Goal: Transaction & Acquisition: Book appointment/travel/reservation

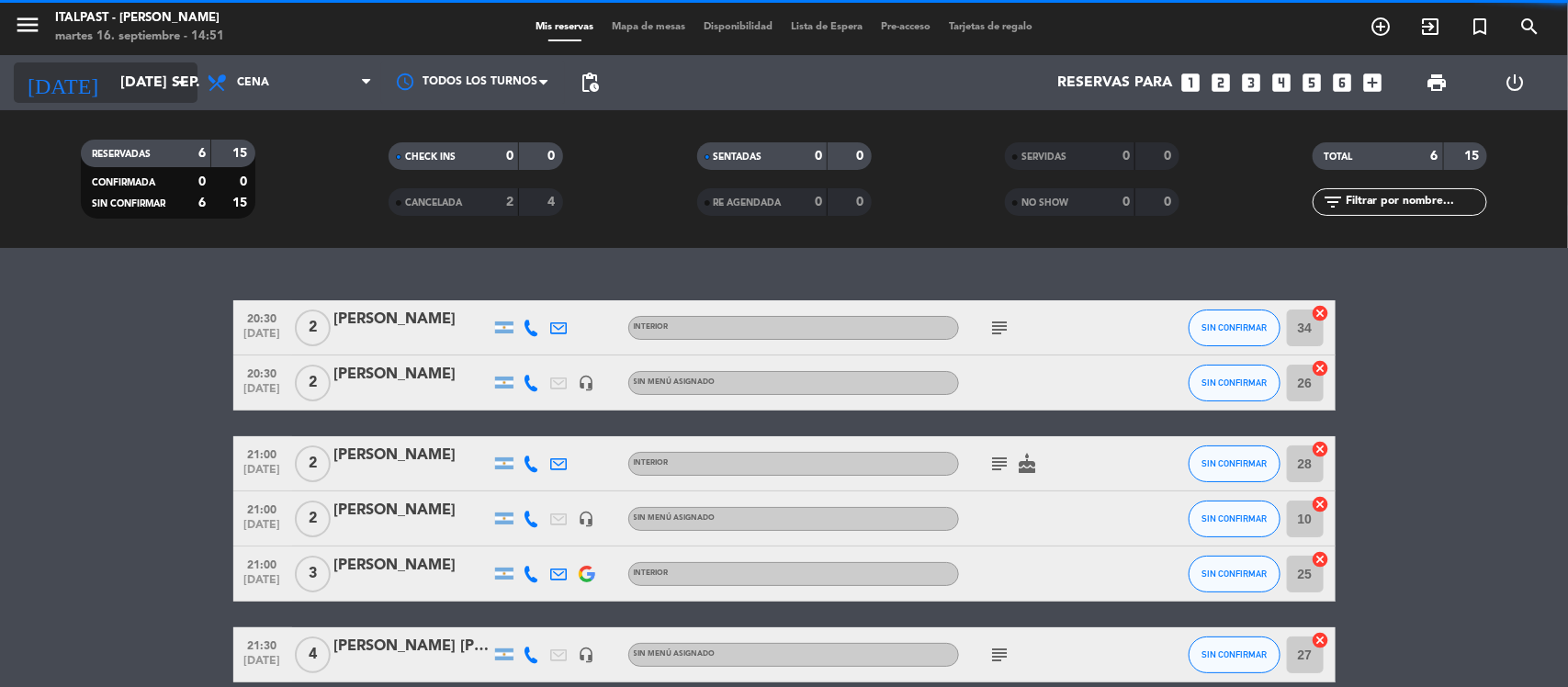
click at [115, 75] on input "[DATE] sep." at bounding box center [208, 83] width 193 height 36
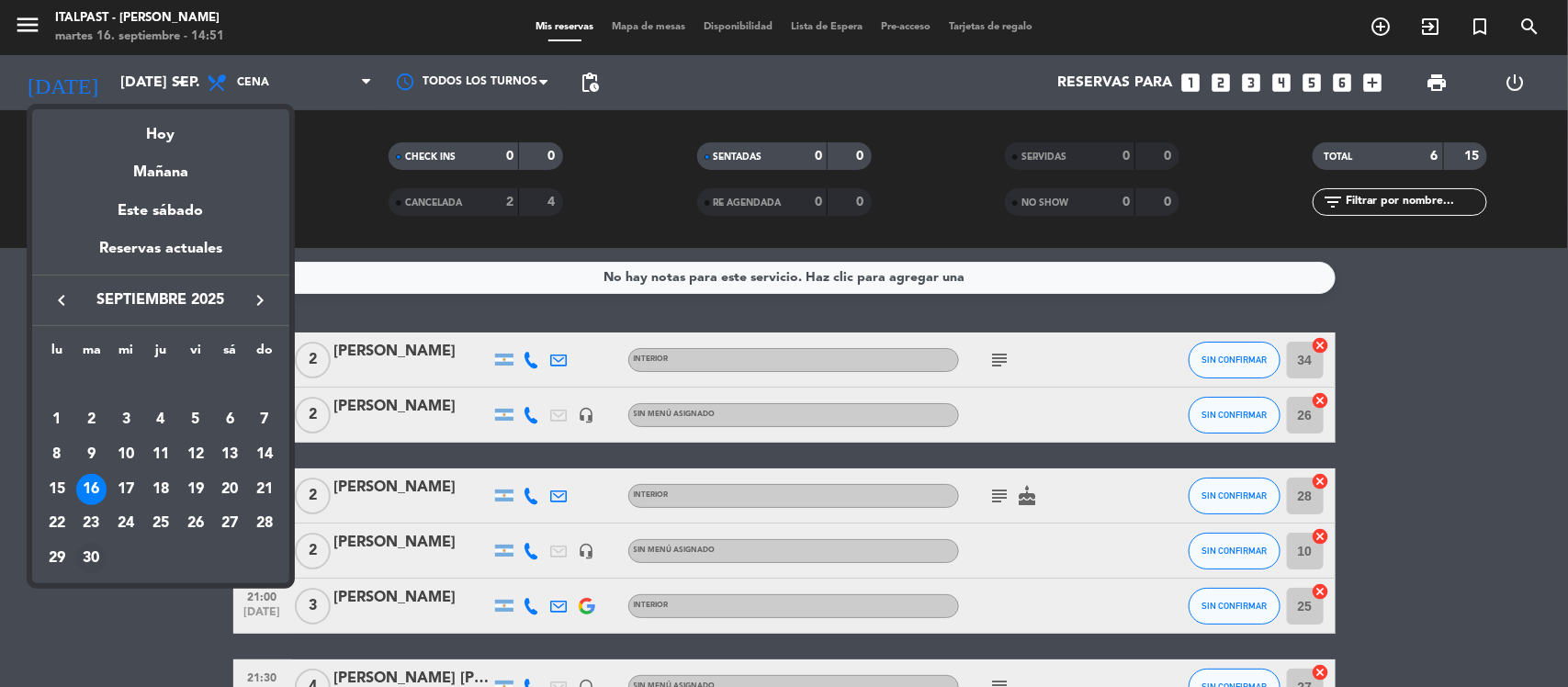
click at [87, 561] on div "30" at bounding box center [91, 557] width 31 height 31
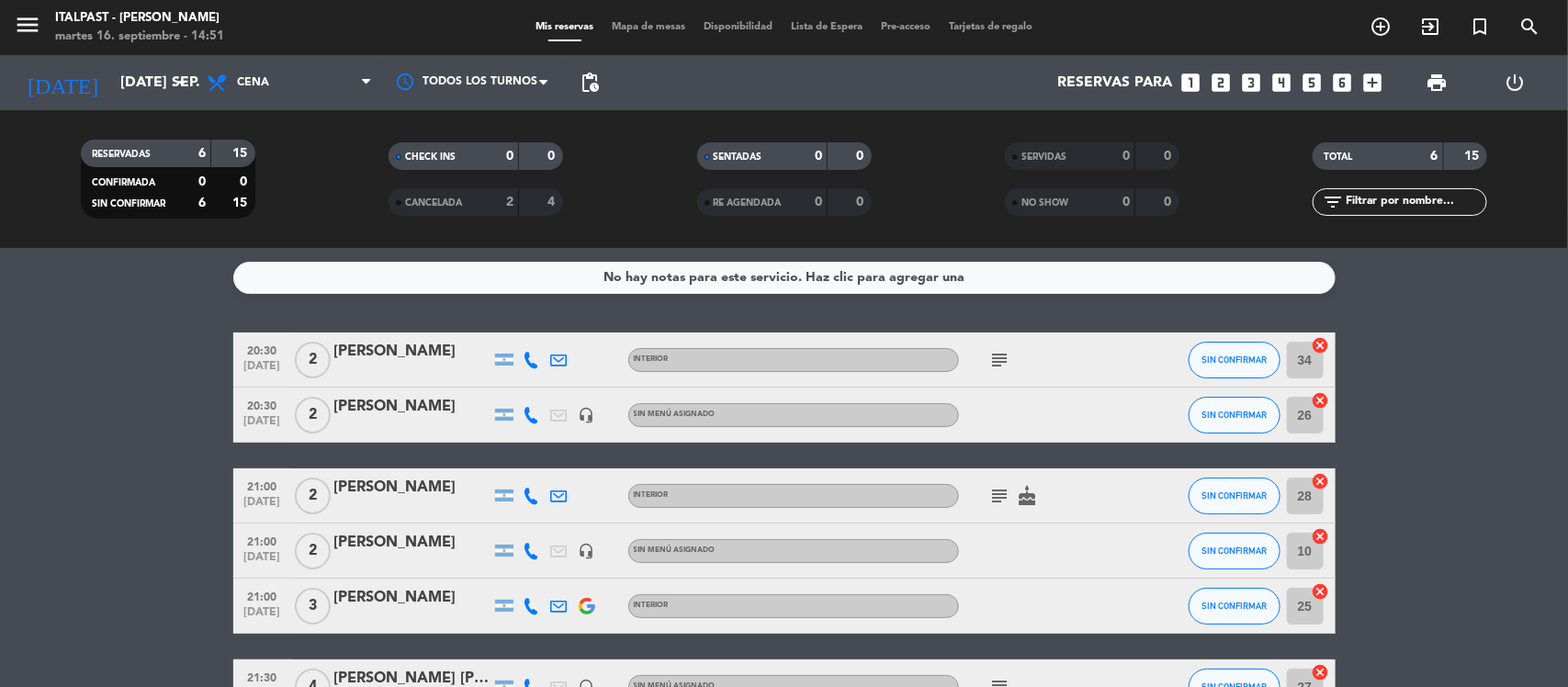
type input "[DATE] sep."
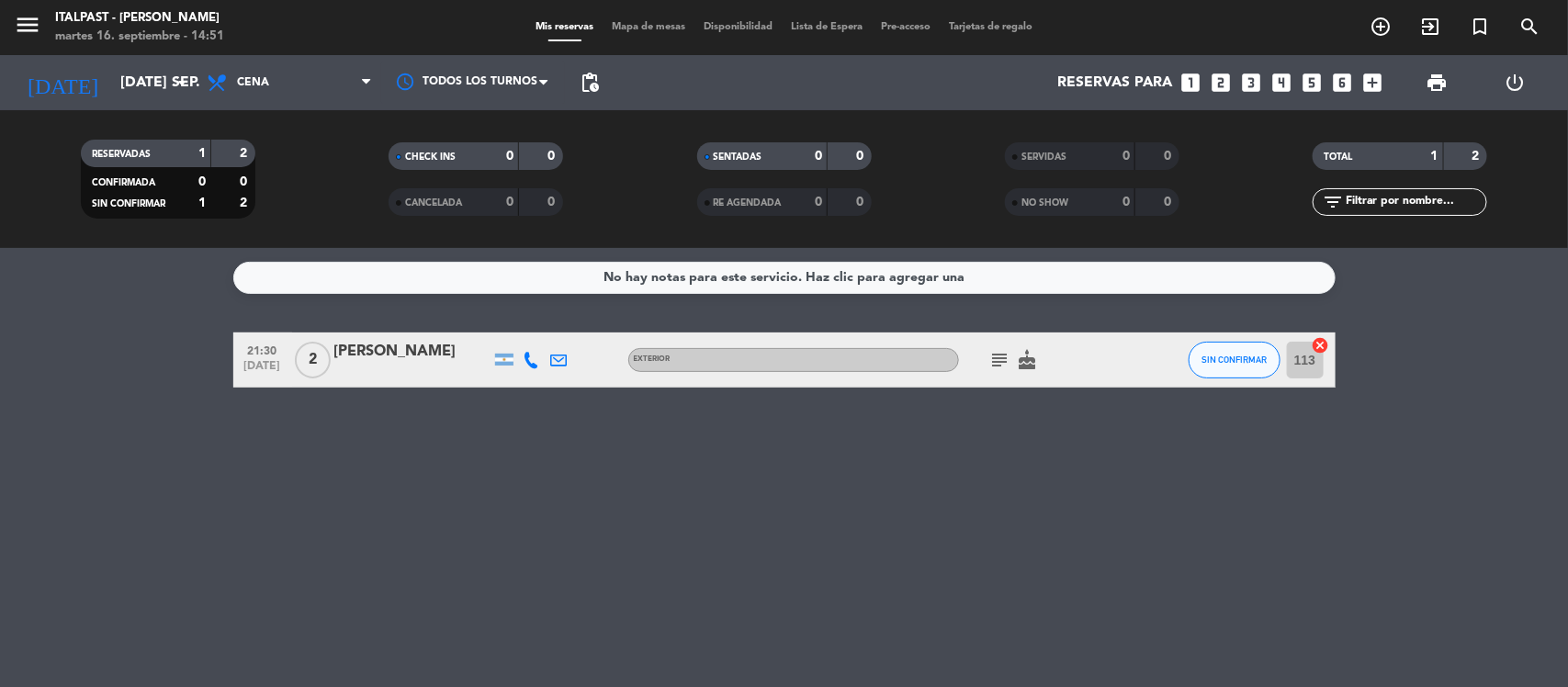
click at [630, 23] on span "Mapa de mesas" at bounding box center [649, 26] width 92 height 10
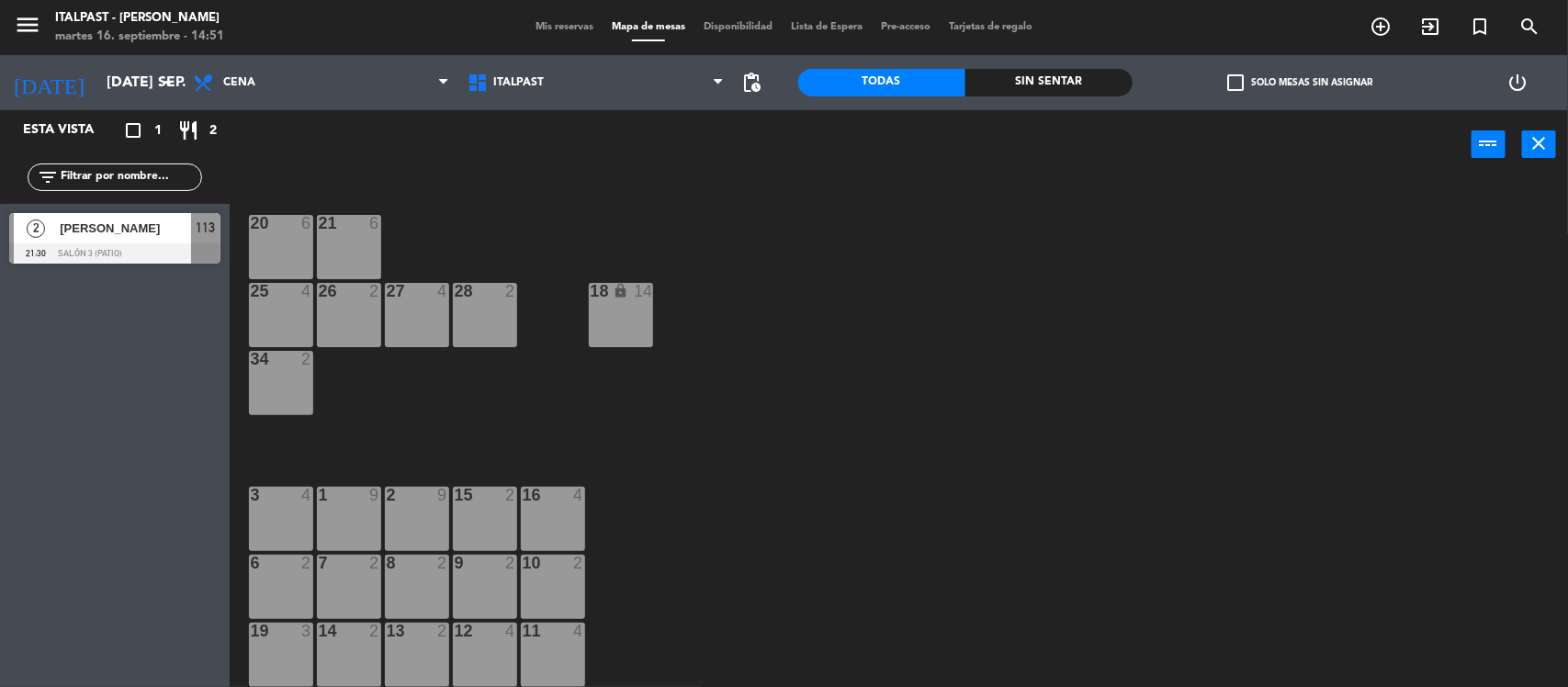
click at [279, 649] on div "19 3" at bounding box center [281, 655] width 65 height 65
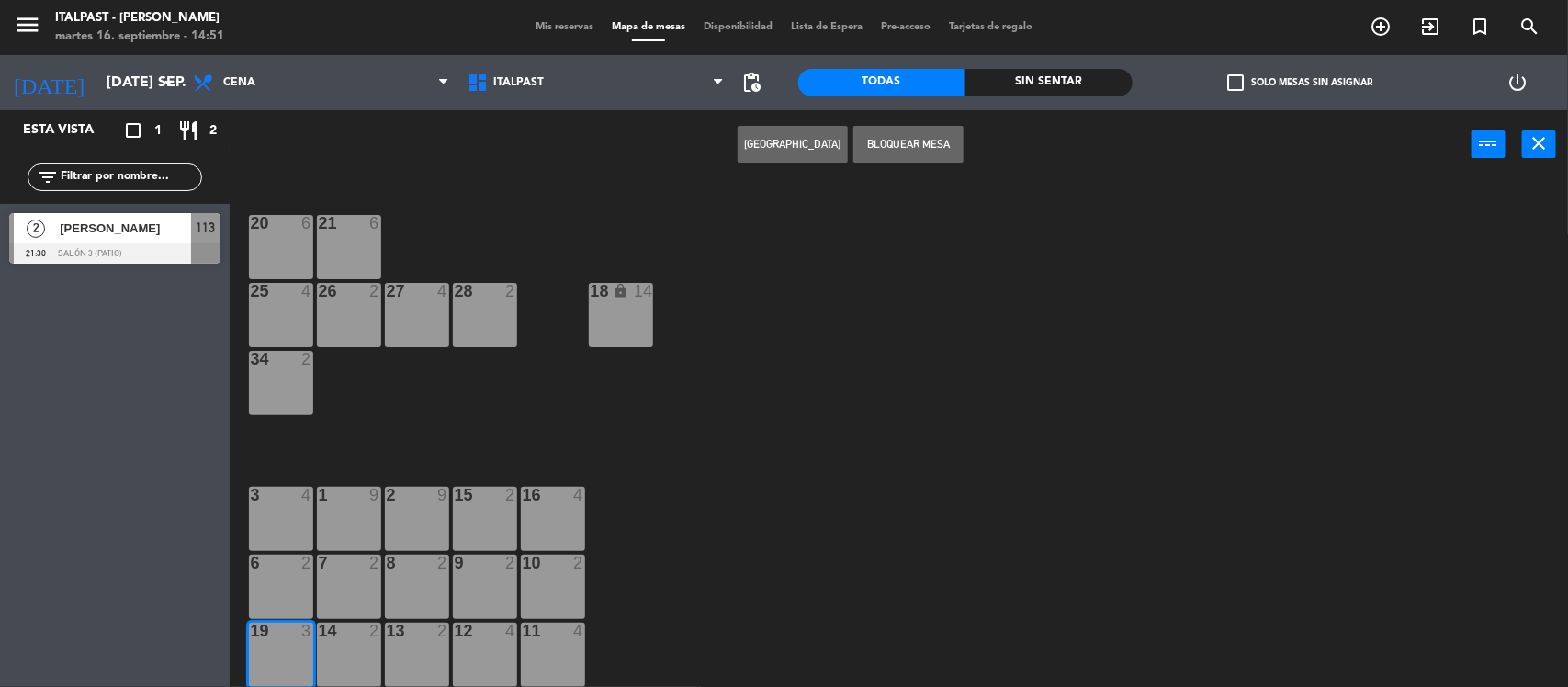
click at [782, 140] on button "[GEOGRAPHIC_DATA]" at bounding box center [792, 144] width 110 height 37
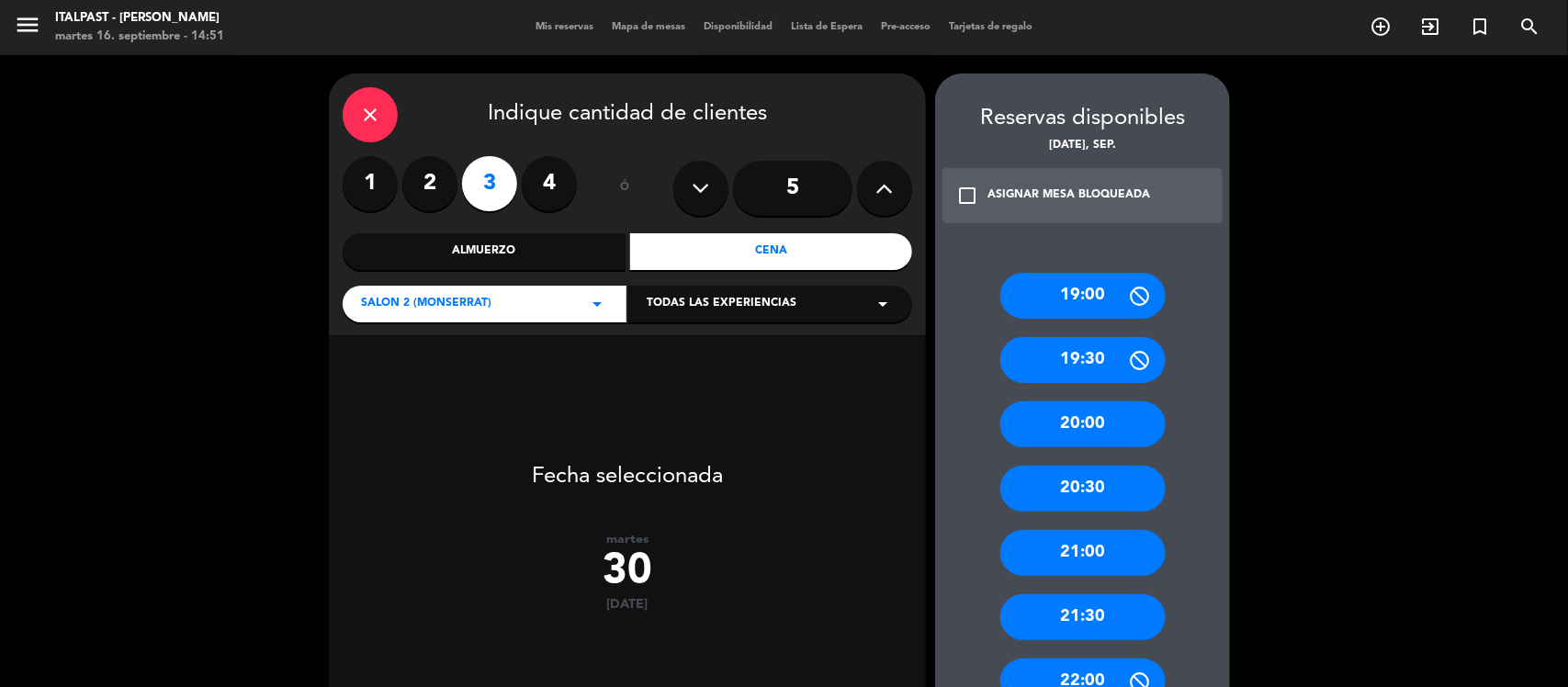
drag, startPoint x: 1062, startPoint y: 548, endPoint x: 1038, endPoint y: 536, distance: 26.8
click at [1062, 547] on div "21:00" at bounding box center [1084, 553] width 165 height 46
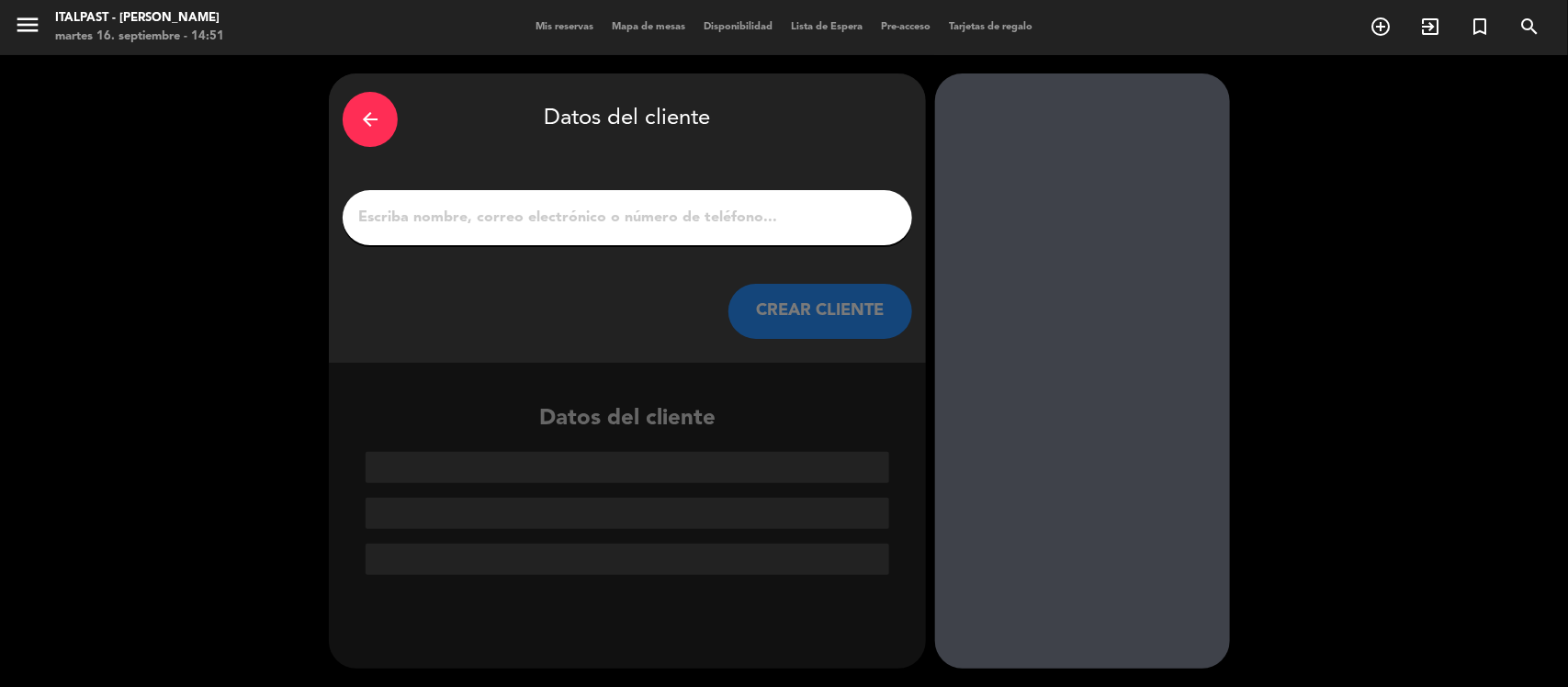
click at [393, 223] on input "1" at bounding box center [627, 217] width 542 height 25
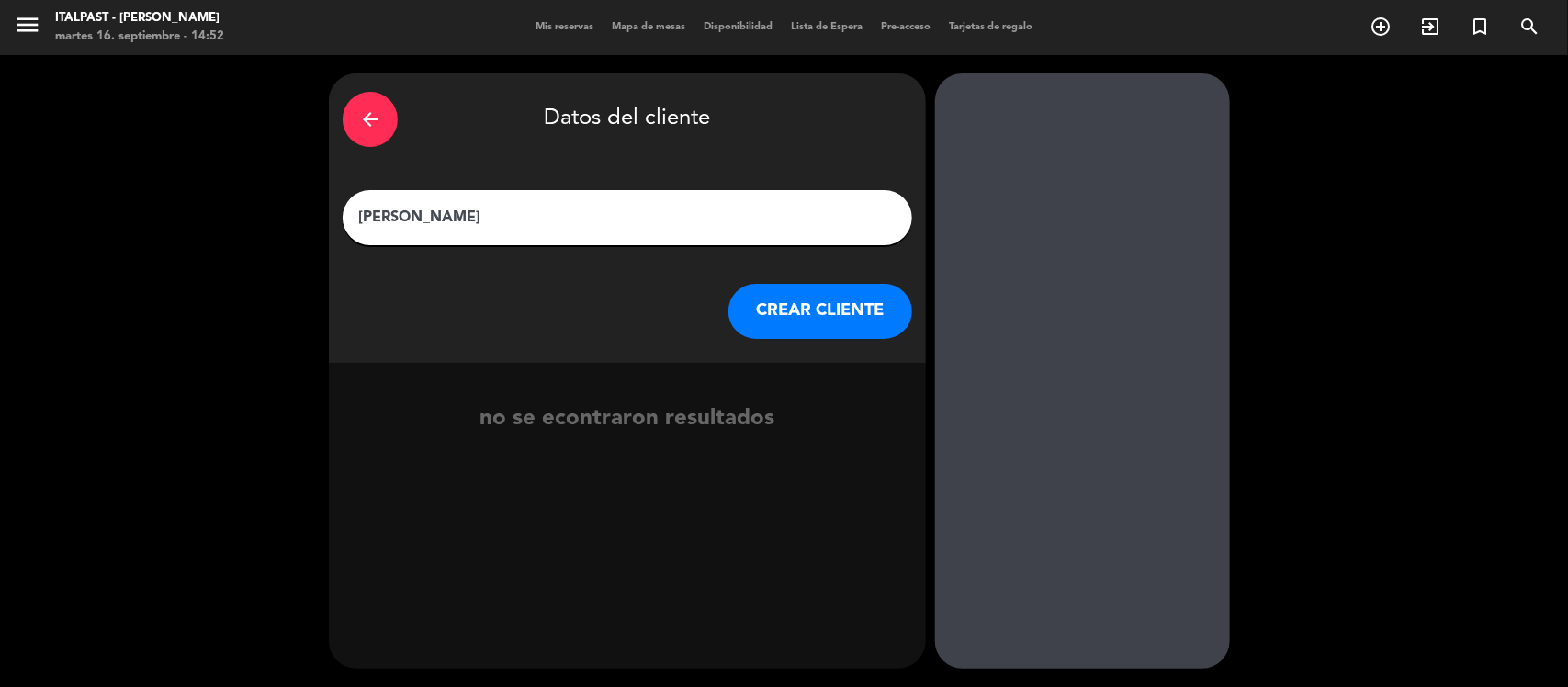
type input "[PERSON_NAME]"
click at [791, 313] on button "CREAR CLIENTE" at bounding box center [821, 311] width 184 height 55
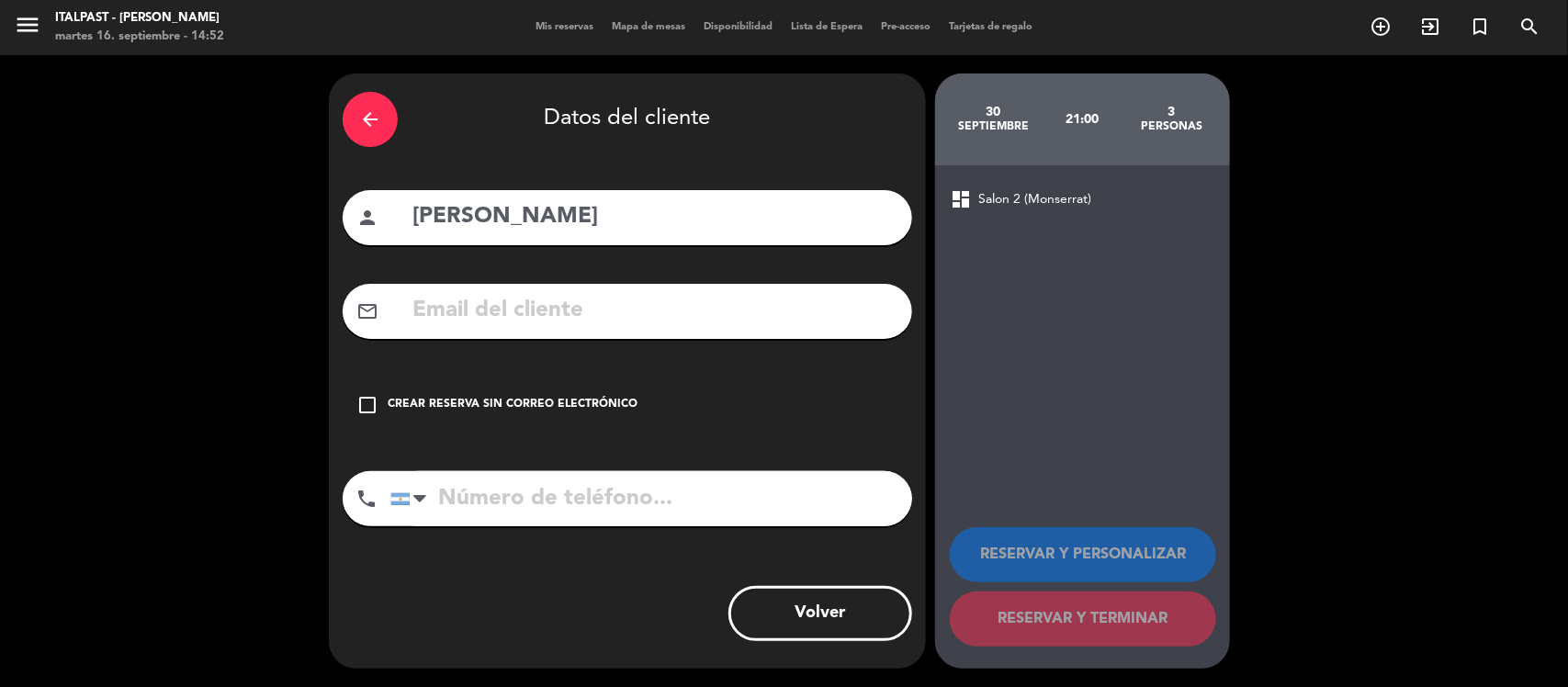
click at [364, 405] on icon "check_box_outline_blank" at bounding box center [367, 405] width 22 height 22
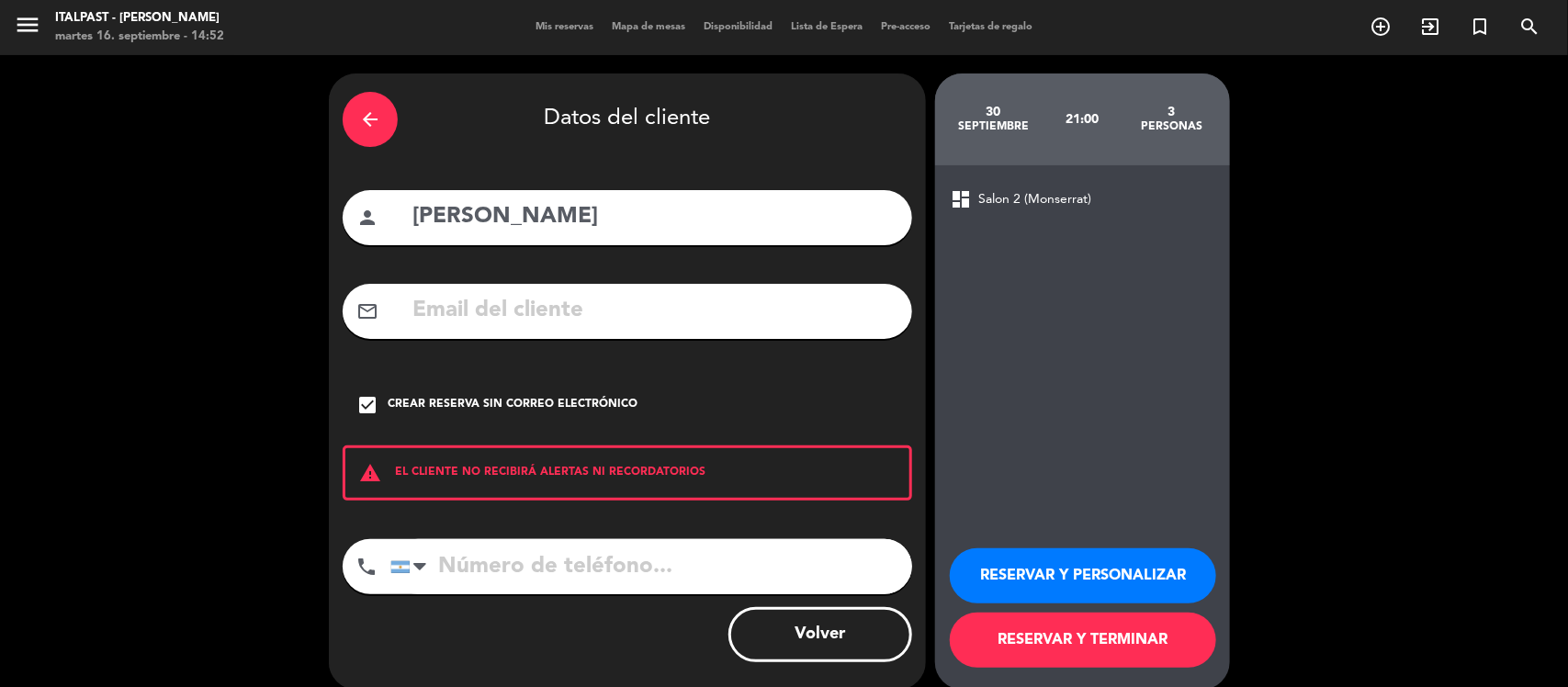
click at [447, 566] on input "tel" at bounding box center [652, 566] width 522 height 55
type input "1123241631"
click at [1048, 638] on button "RESERVAR Y TERMINAR" at bounding box center [1084, 640] width 267 height 55
